Goal: Task Accomplishment & Management: Manage account settings

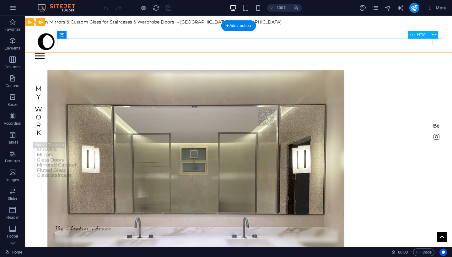
click at [439, 53] on div at bounding box center [238, 56] width 407 height 7
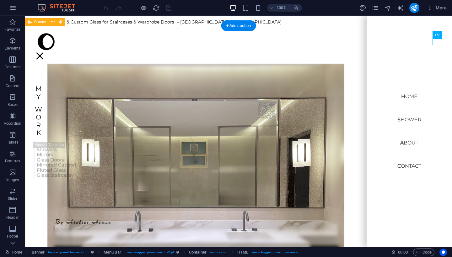
click at [355, 61] on div "Home shower About Contact Crafting Masterpieces in Mirror, Glass and Steel My W…" at bounding box center [238, 219] width 427 height 387
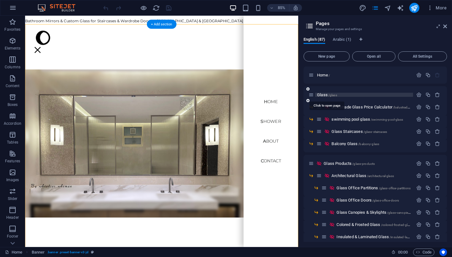
click at [323, 94] on span "Glass /glass" at bounding box center [327, 95] width 20 height 5
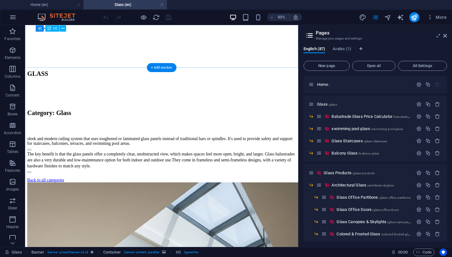
scroll to position [313, 0]
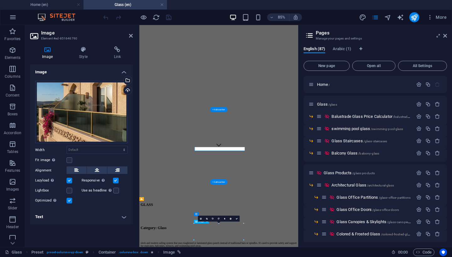
click at [161, 248] on div "Home shower About Contact GLASS" at bounding box center [298, 142] width 313 height 555
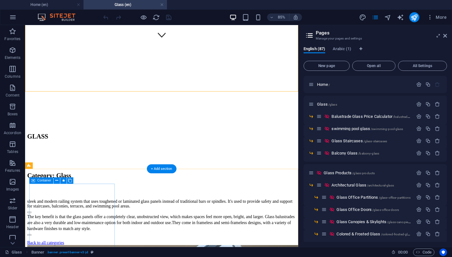
scroll to position [249, 0]
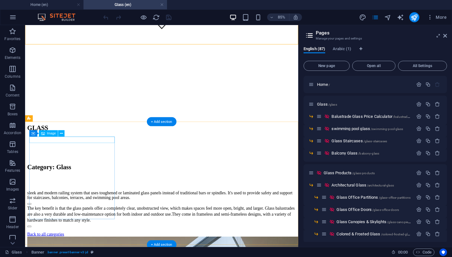
drag, startPoint x: 116, startPoint y: 160, endPoint x: 127, endPoint y: 165, distance: 12.6
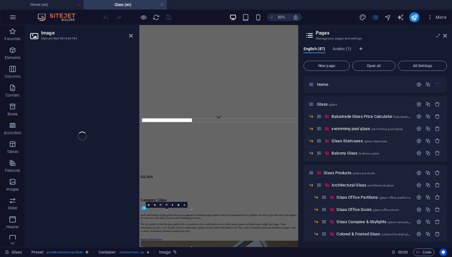
scroll to position [193, 0]
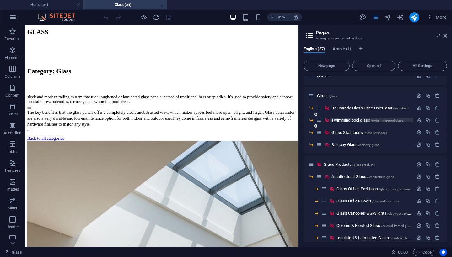
scroll to position [9, 0]
click at [345, 107] on span "Balustrade Glass Price Calculator /balustrade-glass-price-calculator" at bounding box center [385, 107] width 108 height 5
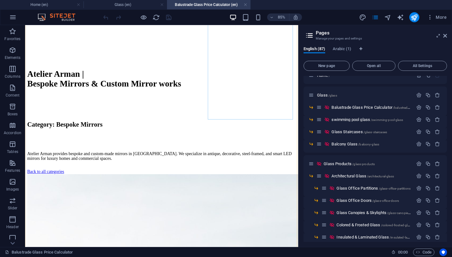
scroll to position [374, 0]
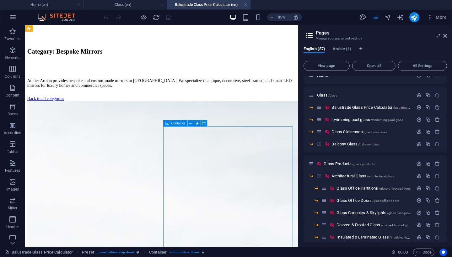
scroll to position [366, 0]
click at [323, 95] on span "Glass /glass" at bounding box center [327, 95] width 20 height 5
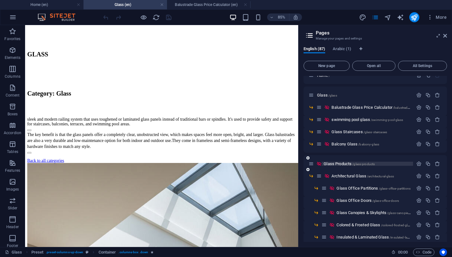
click at [335, 165] on span "Glass Products /glass-products" at bounding box center [348, 164] width 51 height 5
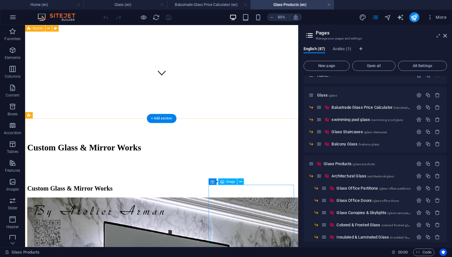
scroll to position [146, 0]
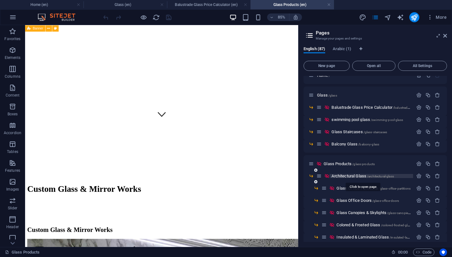
click at [344, 177] on span "Architectural Glass /architectural-glass" at bounding box center [362, 176] width 62 height 5
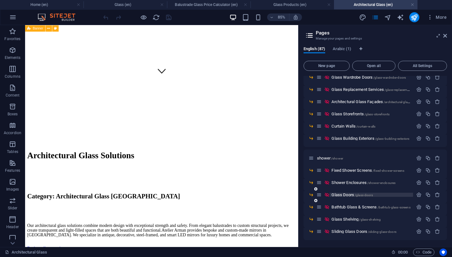
scroll to position [242, 0]
click at [334, 197] on span "Glass Doors /glass-doors" at bounding box center [351, 195] width 41 height 5
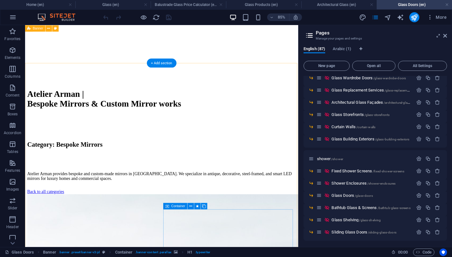
scroll to position [248, 0]
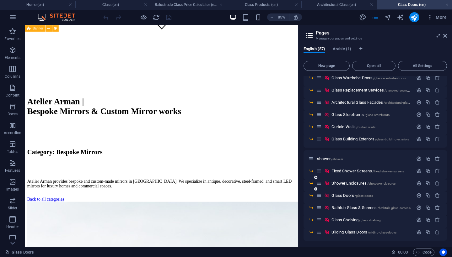
drag, startPoint x: 320, startPoint y: 198, endPoint x: 332, endPoint y: 191, distance: 14.1
drag, startPoint x: 321, startPoint y: 196, endPoint x: 321, endPoint y: 186, distance: 10.1
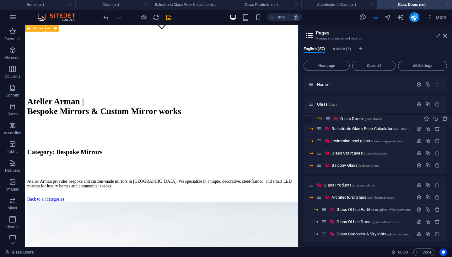
scroll to position [0, 0]
drag, startPoint x: 320, startPoint y: 182, endPoint x: 331, endPoint y: 108, distance: 74.9
click at [340, 116] on span "Glass Doors /glass-doors" at bounding box center [351, 116] width 41 height 5
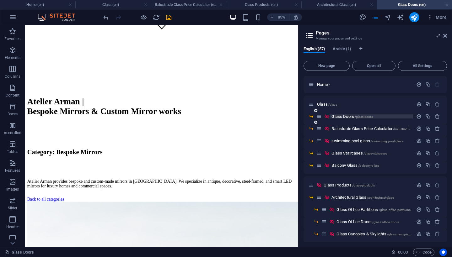
click at [337, 117] on span "Glass Doors /glass-doors" at bounding box center [351, 116] width 41 height 5
click at [322, 116] on div "Glass Doors /glass-doors" at bounding box center [364, 116] width 97 height 7
click at [320, 116] on icon at bounding box center [318, 116] width 5 height 5
click at [340, 118] on span "Glass Doors /glass-doors" at bounding box center [351, 116] width 41 height 5
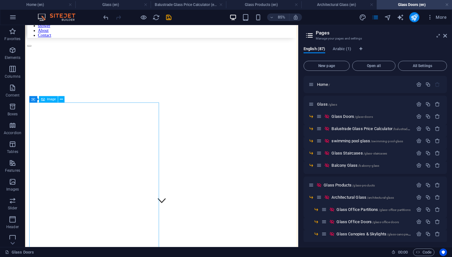
scroll to position [429, 0]
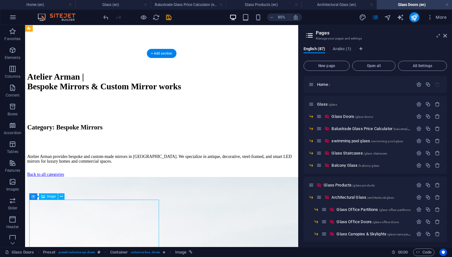
scroll to position [280, 0]
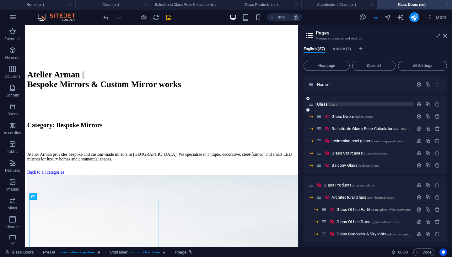
click at [324, 104] on span "Glass /glass" at bounding box center [327, 104] width 20 height 5
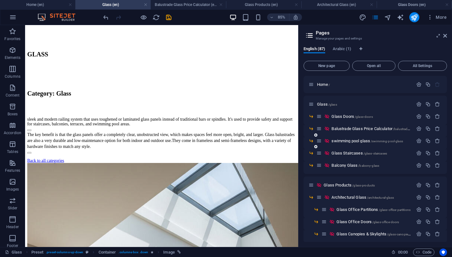
click at [318, 141] on icon at bounding box center [318, 140] width 5 height 5
drag, startPoint x: 320, startPoint y: 155, endPoint x: 321, endPoint y: 116, distance: 39.2
drag, startPoint x: 320, startPoint y: 166, endPoint x: 319, endPoint y: 129, distance: 37.0
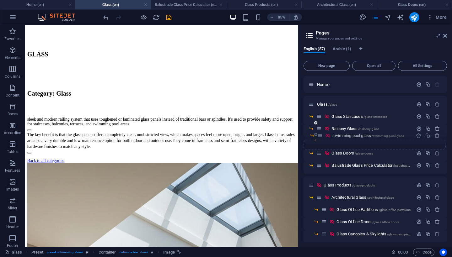
drag, startPoint x: 319, startPoint y: 168, endPoint x: 320, endPoint y: 136, distance: 31.7
drag, startPoint x: 323, startPoint y: 142, endPoint x: 316, endPoint y: 142, distance: 7.2
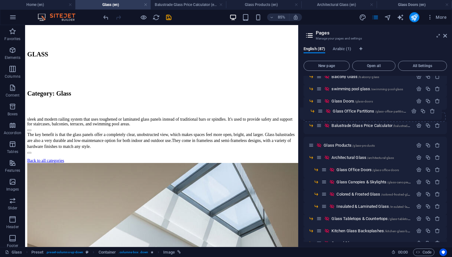
scroll to position [49, 0]
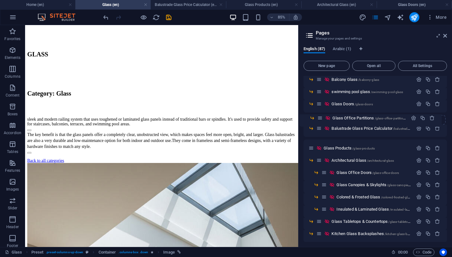
drag, startPoint x: 324, startPoint y: 150, endPoint x: 320, endPoint y: 118, distance: 32.6
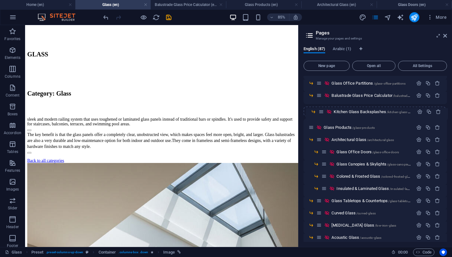
scroll to position [79, 0]
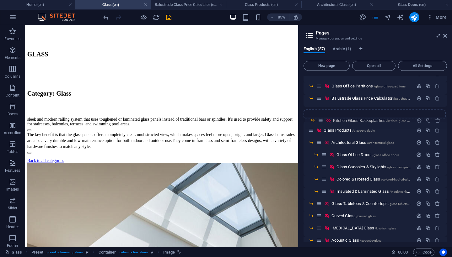
drag, startPoint x: 319, startPoint y: 177, endPoint x: 321, endPoint y: 120, distance: 57.1
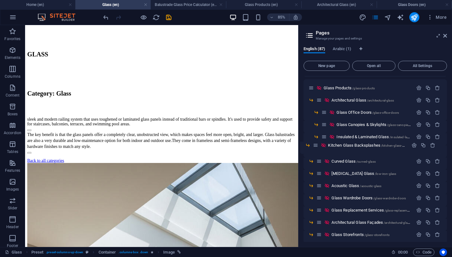
scroll to position [0, 0]
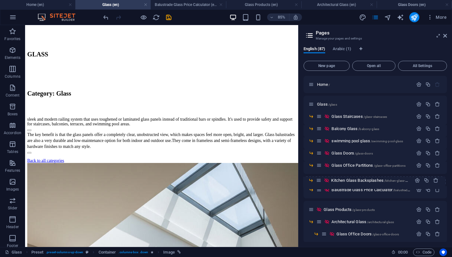
drag, startPoint x: 320, startPoint y: 163, endPoint x: 319, endPoint y: 180, distance: 17.3
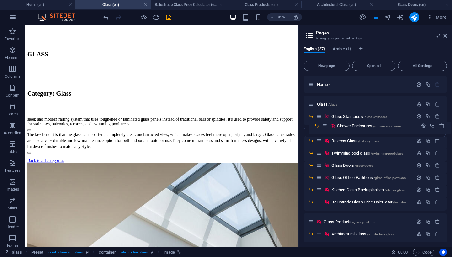
drag, startPoint x: 320, startPoint y: 181, endPoint x: 324, endPoint y: 125, distance: 56.0
drag, startPoint x: 320, startPoint y: 130, endPoint x: 320, endPoint y: 155, distance: 25.1
click at [418, 165] on icon "button" at bounding box center [418, 165] width 5 height 5
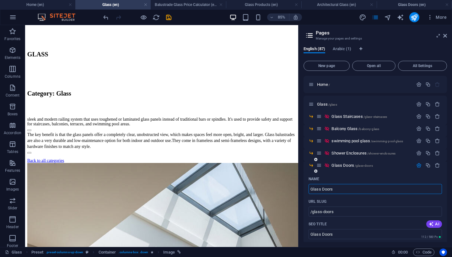
click at [376, 186] on input "Glass Doors" at bounding box center [374, 189] width 133 height 10
click at [376, 188] on input "Glass Doors" at bounding box center [374, 189] width 133 height 10
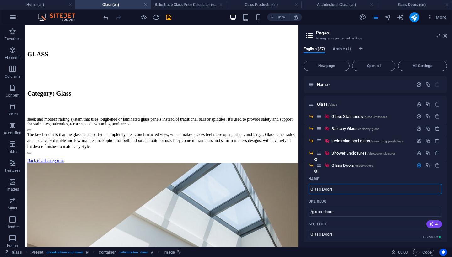
click at [376, 188] on input "Glass Doors" at bounding box center [374, 189] width 133 height 10
click at [361, 193] on input "Glass Doors" at bounding box center [374, 189] width 133 height 10
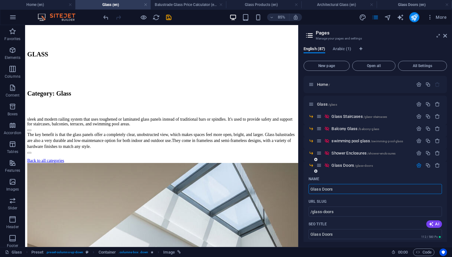
click at [361, 193] on input "Glass Doors" at bounding box center [374, 189] width 133 height 10
paste input "Doors & Entrance"
type input "Doors & Entrances"
type input "/doors-entrances"
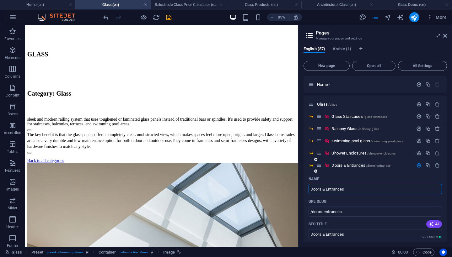
type input "Doors & Entrances"
click at [379, 200] on div "URL SLUG" at bounding box center [374, 202] width 133 height 10
click at [380, 203] on div "URL SLUG" at bounding box center [374, 202] width 133 height 10
click at [307, 169] on div "Doors & Entrances /doors-entrances" at bounding box center [374, 168] width 143 height 12
drag, startPoint x: 166, startPoint y: 16, endPoint x: 280, endPoint y: 60, distance: 122.2
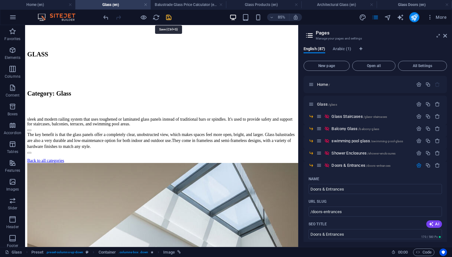
click at [166, 16] on icon "save" at bounding box center [168, 17] width 7 height 7
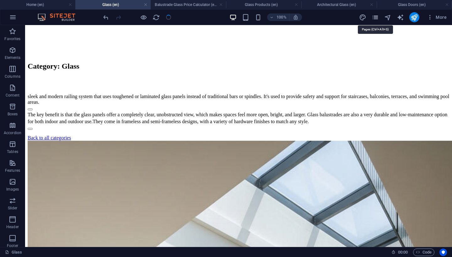
click at [375, 17] on icon "pages" at bounding box center [374, 17] width 7 height 7
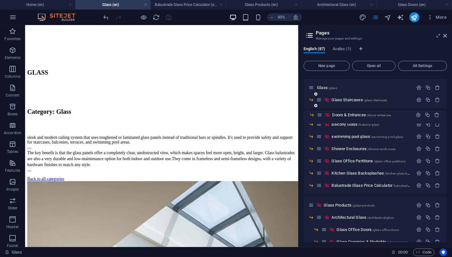
scroll to position [16, 0]
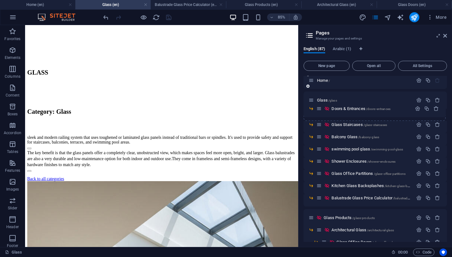
drag, startPoint x: 318, startPoint y: 118, endPoint x: 318, endPoint y: 87, distance: 31.4
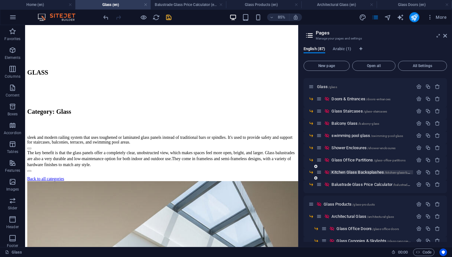
scroll to position [17, 0]
click at [416, 186] on icon "button" at bounding box center [418, 184] width 5 height 5
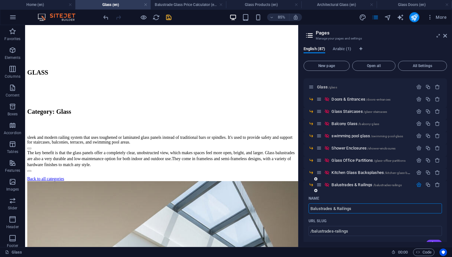
type input "Balustrades & Railings"
type input "/balustrades-railings"
type input "Balustrades & Railings"
click at [170, 18] on icon "save" at bounding box center [168, 17] width 7 height 7
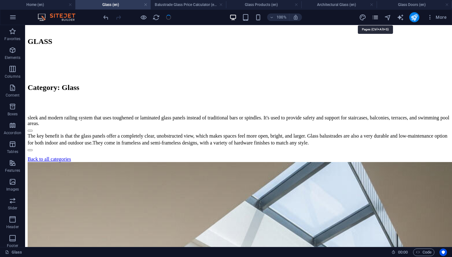
click at [377, 17] on icon "pages" at bounding box center [374, 17] width 7 height 7
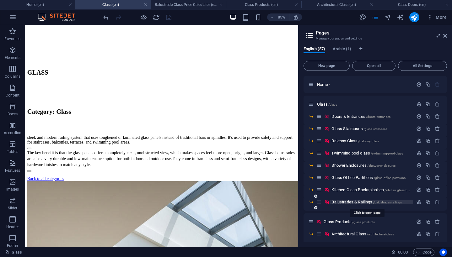
click at [337, 201] on span "Balustrades & Railings /balustrades-railings" at bounding box center [366, 202] width 70 height 5
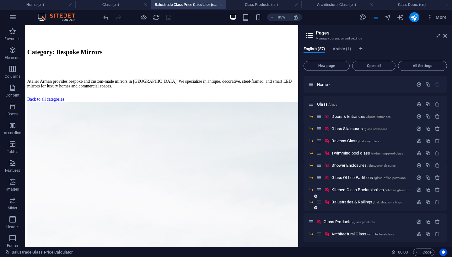
click at [418, 205] on div at bounding box center [428, 202] width 28 height 7
click at [418, 202] on icon "button" at bounding box center [418, 202] width 5 height 5
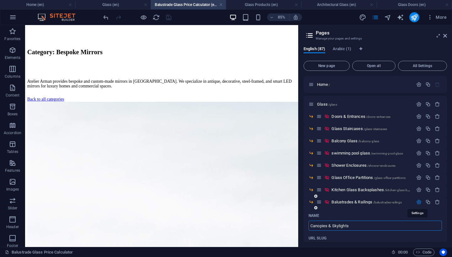
type input "Canopies & Skylight"
type input "/canopies-skylights"
type input "Canopies & Skylights"
type input "Canopies &"
type input "/canopies-s"
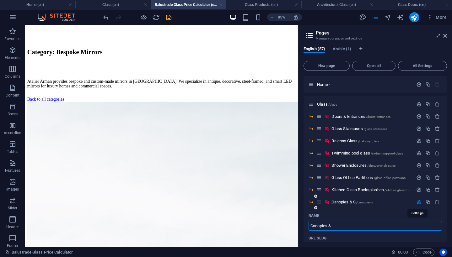
type input "Canopies & S"
type input "Canopies & f"
type input "/canopies-fl"
type input "Canopies & fl"
type input "Canopies &"
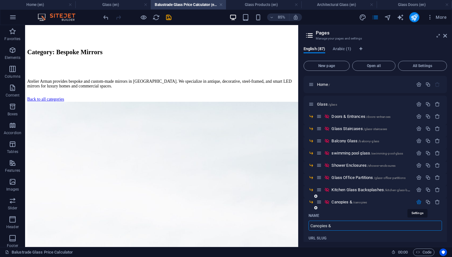
type input "/canopies"
type input "Canopies &"
type input "Canopies & Flo"
type input "/canopies-flo"
type input "Canopies & Flo"
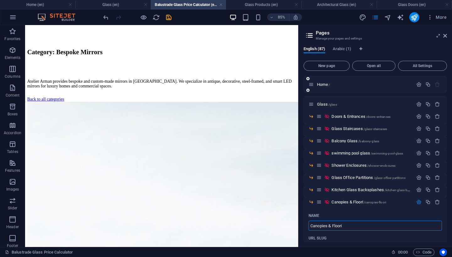
type input "Canopies & Floori"
type input "/canopies-floori"
type input "Canopies & Floori"
type input "Canopies & Flooring"
click at [165, 18] on icon "save" at bounding box center [168, 17] width 7 height 7
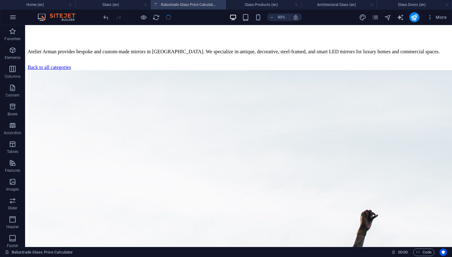
click at [170, 19] on div at bounding box center [137, 17] width 70 height 10
click at [375, 17] on icon "pages" at bounding box center [374, 17] width 7 height 7
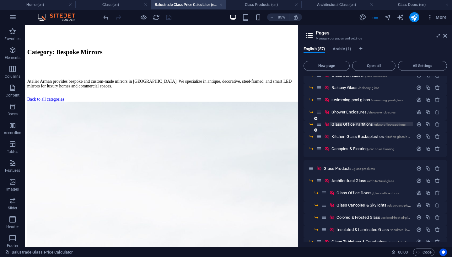
scroll to position [54, 0]
click at [418, 123] on icon "button" at bounding box center [418, 123] width 5 height 5
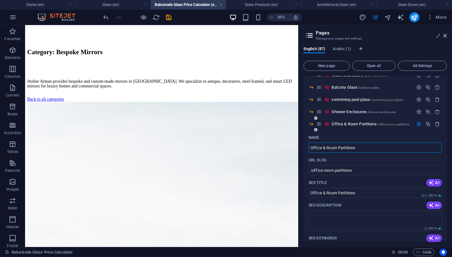
type input "Office & Room Partitions"
type input "/office-room-partitions"
type input "Office & Room Partitions"
click at [170, 17] on icon "save" at bounding box center [168, 17] width 7 height 7
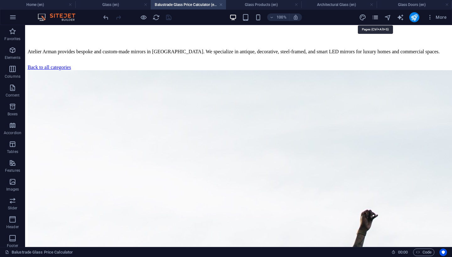
click at [374, 20] on icon "pages" at bounding box center [374, 17] width 7 height 7
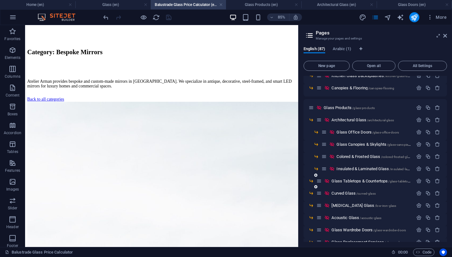
scroll to position [104, 0]
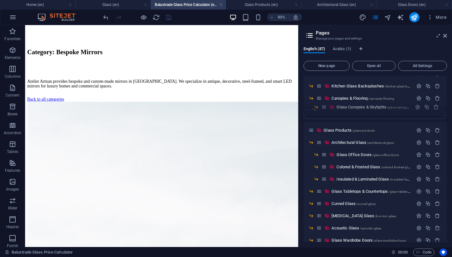
drag, startPoint x: 324, startPoint y: 155, endPoint x: 323, endPoint y: 105, distance: 49.9
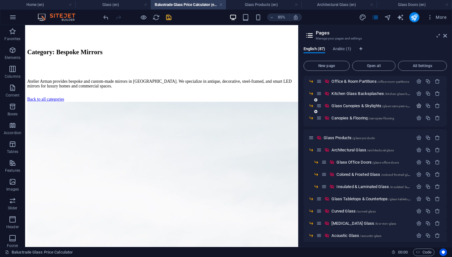
click at [418, 106] on icon "button" at bounding box center [418, 105] width 5 height 5
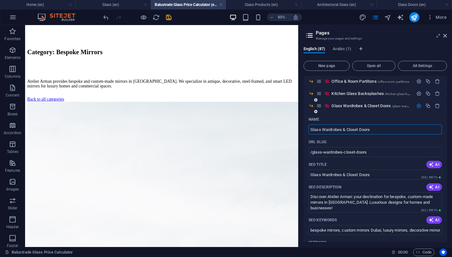
type input "Glass Wardrobes & Closet Doors"
type input "/glass-wardrobes-closet-doors"
type input "Glass Wardrobes & Closet Doors"
click at [321, 129] on input "Glass Wardrobes & Closet Doors" at bounding box center [374, 130] width 133 height 10
drag, startPoint x: 323, startPoint y: 131, endPoint x: 302, endPoint y: 130, distance: 20.7
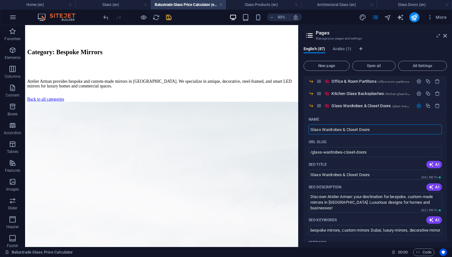
click at [302, 130] on div "English (87) Arabic (1) New page Open all All Settings Home / Glass /glass Door…" at bounding box center [374, 144] width 153 height 206
type input "Wardrobes & Closet Doors"
type input "/wardrobes-closet-doors"
type input "Wardrobes & Closet Doors"
drag, startPoint x: 348, startPoint y: 131, endPoint x: 332, endPoint y: 130, distance: 16.0
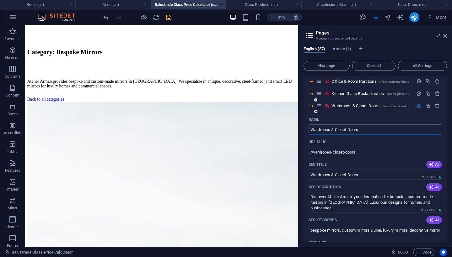
click at [332, 130] on input "Wardrobes & Closet Doors" at bounding box center [374, 130] width 133 height 10
type input "Wardrobes Doors"
type input "/wardrobes-doors"
type input "Wardrobes Doors"
click at [344, 132] on input "Wardrobes Doors" at bounding box center [374, 130] width 133 height 10
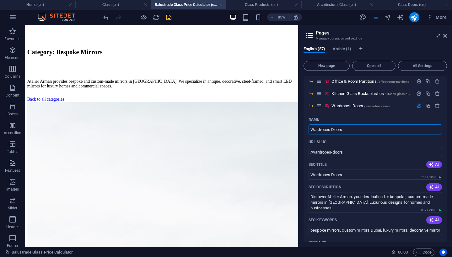
click at [172, 15] on icon "save" at bounding box center [168, 17] width 7 height 7
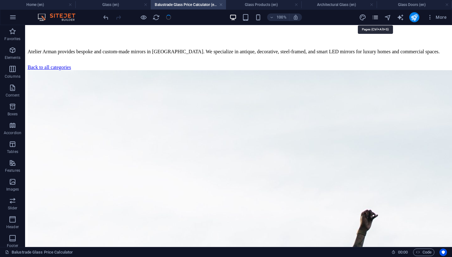
click at [374, 19] on icon "pages" at bounding box center [374, 17] width 7 height 7
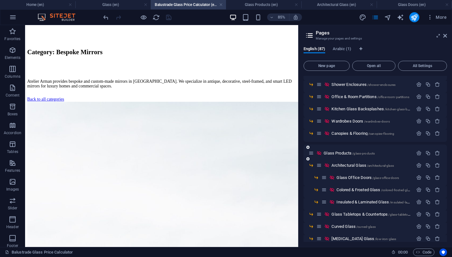
scroll to position [82, 0]
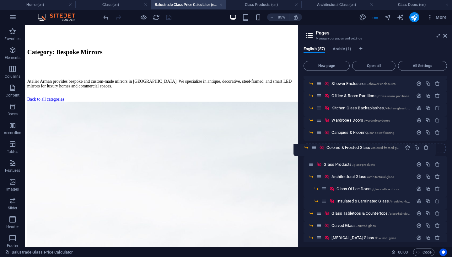
drag, startPoint x: 326, startPoint y: 191, endPoint x: 316, endPoint y: 147, distance: 45.1
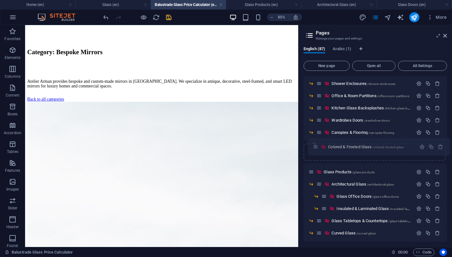
drag, startPoint x: 312, startPoint y: 153, endPoint x: 316, endPoint y: 145, distance: 8.8
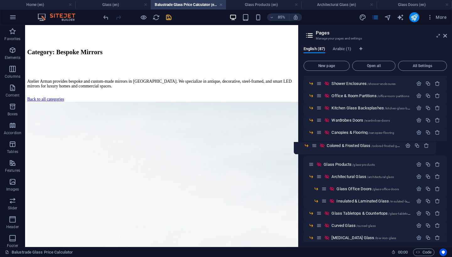
drag, startPoint x: 324, startPoint y: 147, endPoint x: 313, endPoint y: 148, distance: 11.6
click at [414, 147] on button "button" at bounding box center [418, 144] width 9 height 5
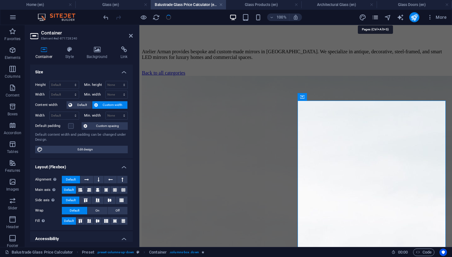
click at [376, 17] on icon "pages" at bounding box center [374, 17] width 7 height 7
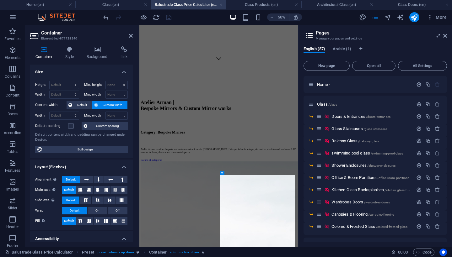
scroll to position [67, 0]
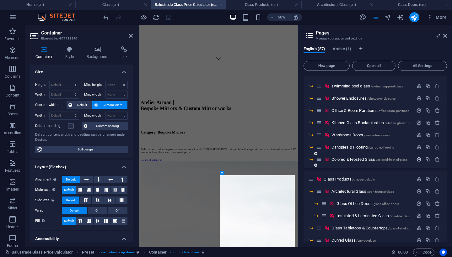
click at [416, 160] on icon "button" at bounding box center [418, 159] width 5 height 5
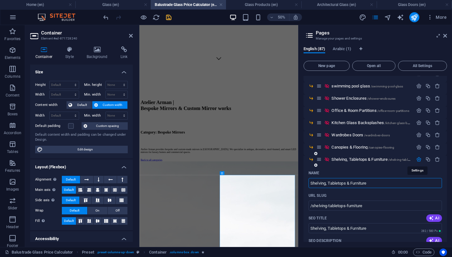
type input "Shelving, Tabletops & Furniture"
type input "/shelving-tabletops-furniture"
type input "Shelving, Tabletops & Furniture"
click at [346, 183] on input "Shelving, Tabletops & Furniture" at bounding box center [374, 183] width 133 height 10
click at [172, 20] on icon "save" at bounding box center [168, 17] width 7 height 7
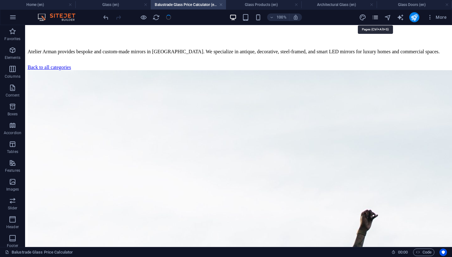
click at [373, 19] on icon "pages" at bounding box center [374, 17] width 7 height 7
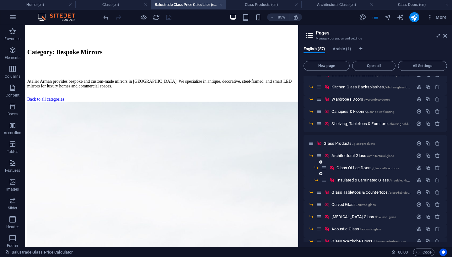
scroll to position [103, 0]
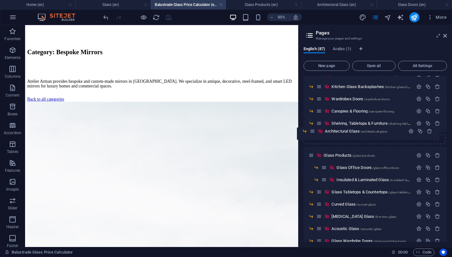
drag, startPoint x: 321, startPoint y: 158, endPoint x: 314, endPoint y: 132, distance: 26.6
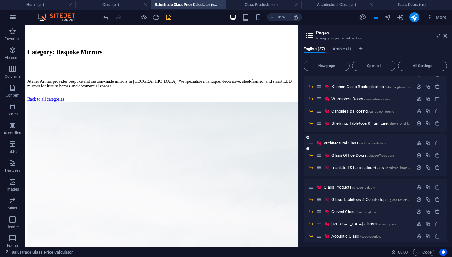
click at [420, 136] on div "Architectural Glass /architectural-glass" at bounding box center [374, 143] width 143 height 17
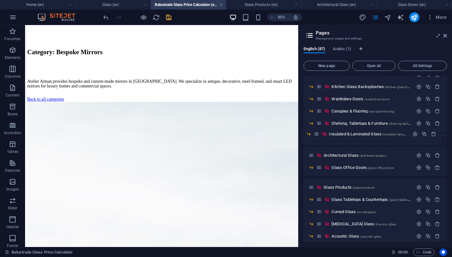
drag, startPoint x: 321, startPoint y: 169, endPoint x: 318, endPoint y: 134, distance: 35.2
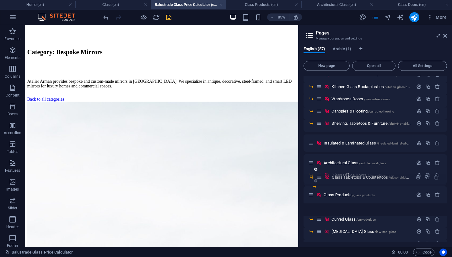
scroll to position [104, 0]
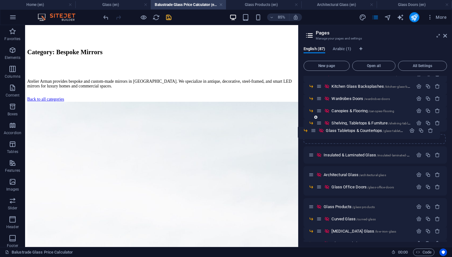
drag, startPoint x: 321, startPoint y: 210, endPoint x: 315, endPoint y: 131, distance: 79.3
click at [324, 138] on div "Glass Tabletops & Countertops /glass-tabletops-countertops" at bounding box center [374, 138] width 143 height 12
drag, startPoint x: 324, startPoint y: 137, endPoint x: 314, endPoint y: 137, distance: 10.0
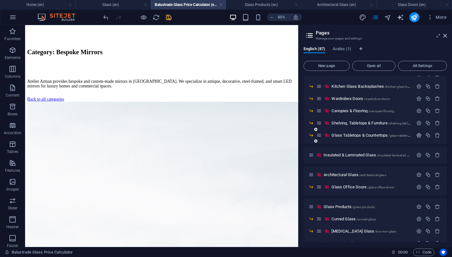
click at [418, 136] on icon "button" at bounding box center [418, 135] width 5 height 5
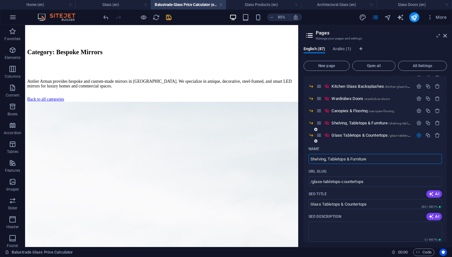
type input "Shelving, Tabletops & Furniture"
type input "/shelving-tabletops-furniture-87"
type input "Shelving, Tabletops & Furniture"
click at [361, 160] on input "Shelving, Tabletops & Furniture" at bounding box center [374, 159] width 133 height 10
paste input "Glass Types"
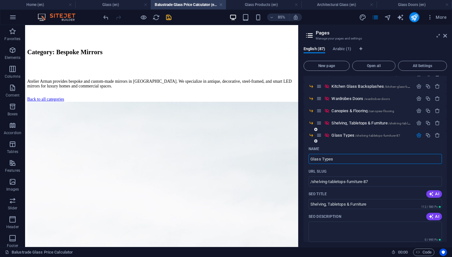
type input "Glass Types"
click at [366, 169] on div "URL SLUG" at bounding box center [374, 172] width 133 height 10
click at [169, 18] on icon "save" at bounding box center [168, 17] width 7 height 7
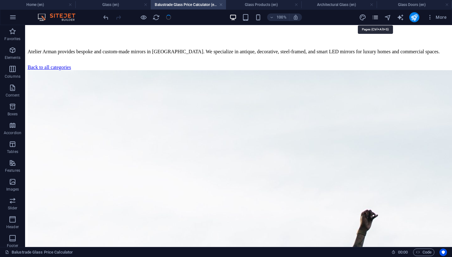
click at [377, 16] on icon "pages" at bounding box center [374, 17] width 7 height 7
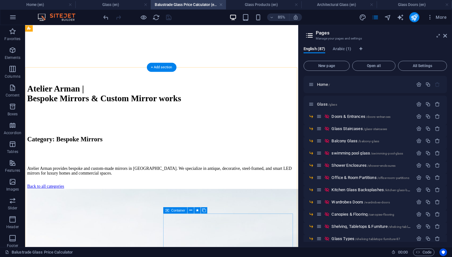
scroll to position [221, 0]
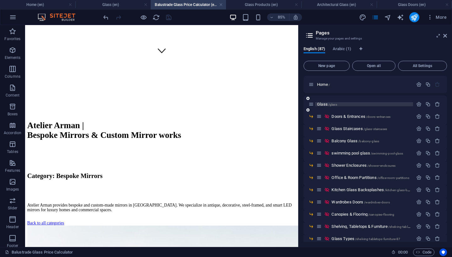
click at [326, 106] on span "Glass /glass" at bounding box center [327, 104] width 20 height 5
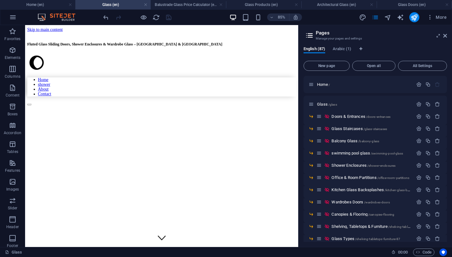
scroll to position [0, 0]
click at [409, 63] on button "All Settings" at bounding box center [422, 66] width 49 height 10
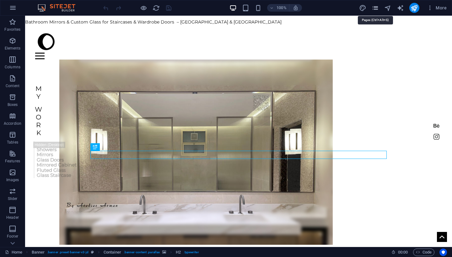
click at [376, 10] on icon "pages" at bounding box center [374, 7] width 7 height 7
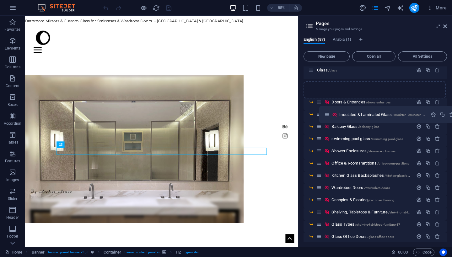
scroll to position [3, 0]
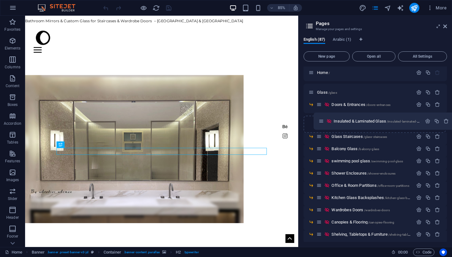
drag, startPoint x: 311, startPoint y: 203, endPoint x: 321, endPoint y: 120, distance: 83.4
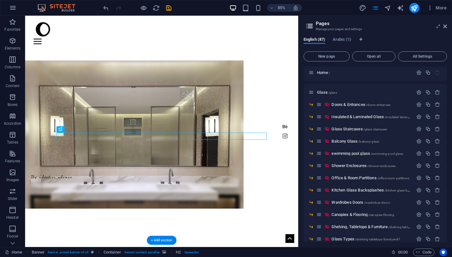
scroll to position [20, 0]
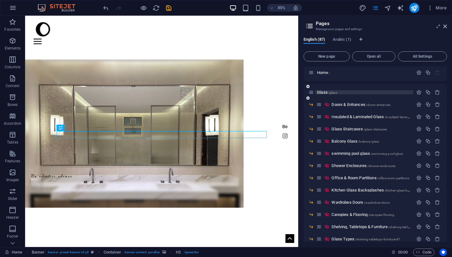
click at [323, 92] on span "Glass /glass" at bounding box center [327, 92] width 20 height 5
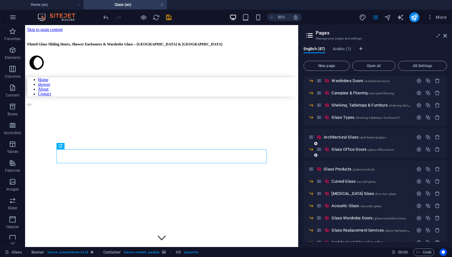
scroll to position [156, 0]
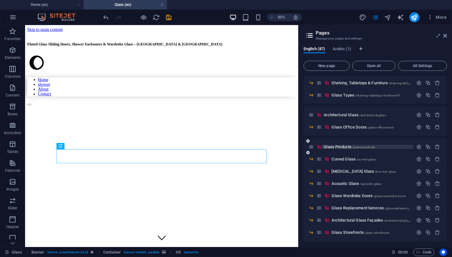
click at [344, 147] on span "Glass Products /glass-products" at bounding box center [348, 147] width 51 height 5
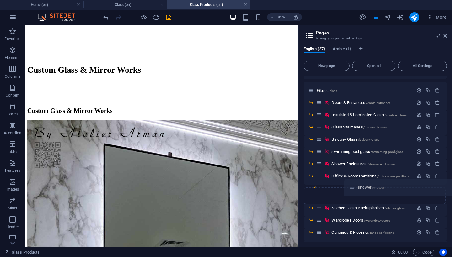
scroll to position [14, 0]
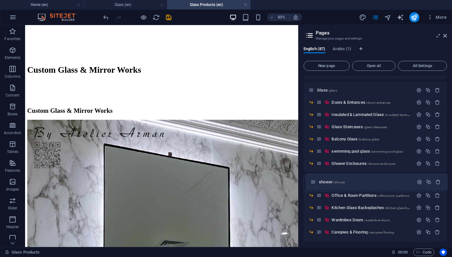
drag, startPoint x: 313, startPoint y: 195, endPoint x: 315, endPoint y: 181, distance: 13.6
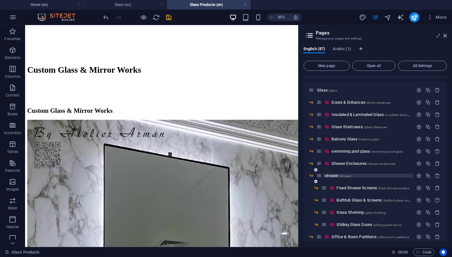
click at [332, 177] on span "shower /shower" at bounding box center [338, 176] width 26 height 5
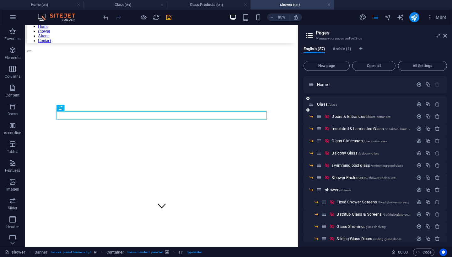
scroll to position [0, 0]
drag, startPoint x: 322, startPoint y: 191, endPoint x: 318, endPoint y: 115, distance: 75.7
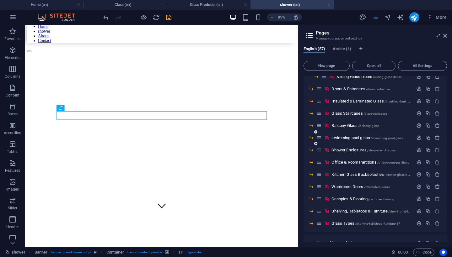
scroll to position [90, 0]
click at [418, 150] on icon "button" at bounding box center [418, 149] width 5 height 5
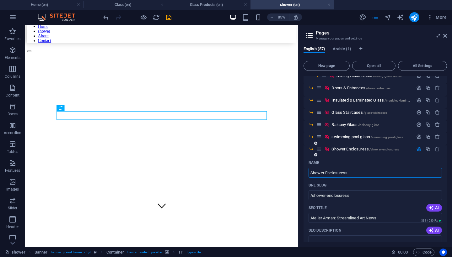
type input "Shower Enclosuress"
type input "/shower-enclosuress"
click at [168, 18] on icon "save" at bounding box center [168, 17] width 7 height 7
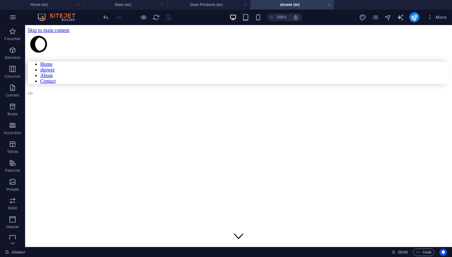
scroll to position [0, 0]
click at [377, 16] on icon "pages" at bounding box center [374, 17] width 7 height 7
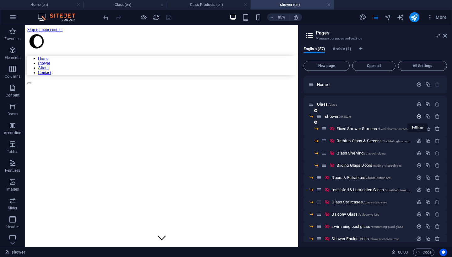
click at [418, 115] on icon "button" at bounding box center [418, 116] width 5 height 5
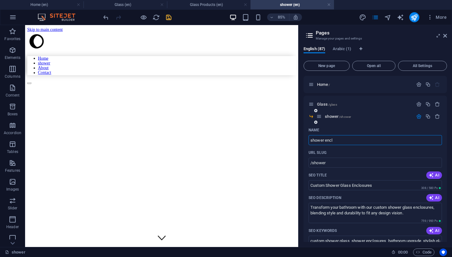
type input "shower enclo"
type input "/shower-encl"
type input "shower enclosures"
type input "/shower-enclosures"
click at [324, 142] on input "shower enclosures" at bounding box center [374, 140] width 133 height 10
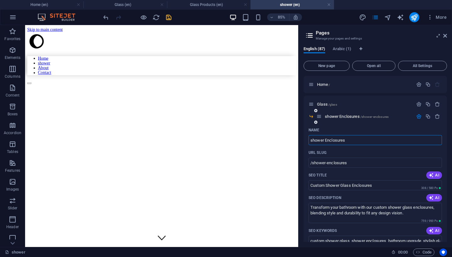
click at [309, 140] on input "shower Enclosures" at bounding box center [374, 140] width 133 height 10
type input "Shower Enclosures"
click at [366, 138] on input "Shower Enclosures" at bounding box center [374, 140] width 133 height 10
drag, startPoint x: 168, startPoint y: 17, endPoint x: 299, endPoint y: 74, distance: 142.2
click at [168, 17] on icon "save" at bounding box center [168, 17] width 7 height 7
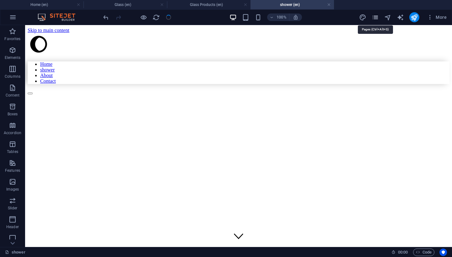
click at [374, 21] on icon "pages" at bounding box center [374, 17] width 7 height 7
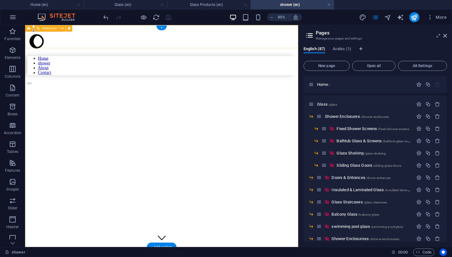
click at [294, 45] on div "Home shower About Contact" at bounding box center [186, 63] width 316 height 61
